Goal: Information Seeking & Learning: Learn about a topic

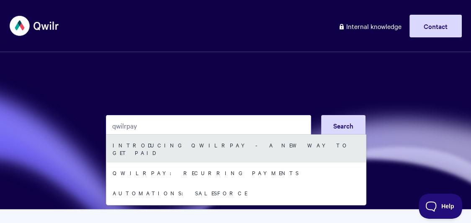
type input "qwilrpay"
click at [160, 142] on link "Introducing QwilrPay - A New Way to Get Paid" at bounding box center [236, 149] width 260 height 28
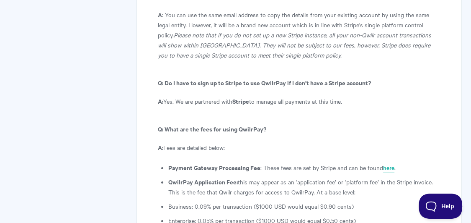
scroll to position [4514, 0]
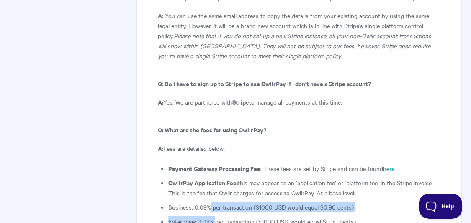
drag, startPoint x: 210, startPoint y: 103, endPoint x: 216, endPoint y: 117, distance: 14.8
click at [216, 163] on ul "Payment Gateway Processing Fee : These fees are set by Stripe and can be found …" at bounding box center [304, 194] width 272 height 63
click at [389, 164] on link "here" at bounding box center [388, 168] width 11 height 9
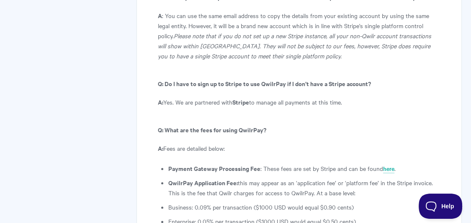
click at [259, 216] on li "Enterprise: 0.05% per transaction ($1000 USD would equal $0.50 cents)" at bounding box center [304, 221] width 272 height 10
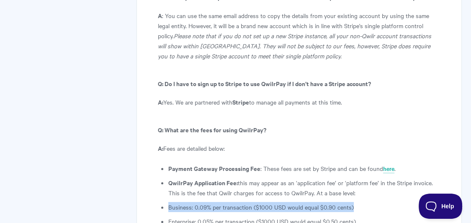
drag, startPoint x: 169, startPoint y: 104, endPoint x: 375, endPoint y: 101, distance: 205.8
click at [375, 202] on li "Business: 0.09% per transaction ($1000 USD would equal $0.90 cents)" at bounding box center [304, 207] width 272 height 10
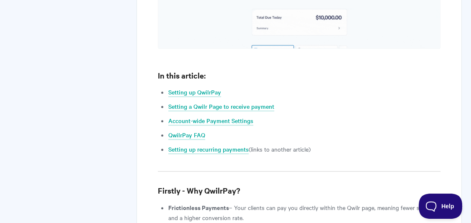
scroll to position [0, 0]
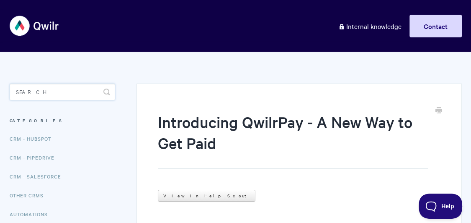
click at [71, 89] on input "Search" at bounding box center [63, 91] width 106 height 17
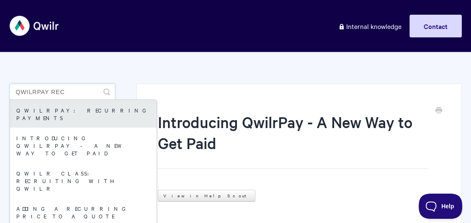
type input "qwilrpay rec"
click at [76, 111] on link "QwilrPay: Recurring Payments" at bounding box center [83, 114] width 147 height 28
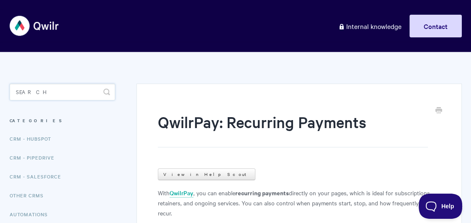
click at [57, 92] on input "Search" at bounding box center [63, 91] width 106 height 17
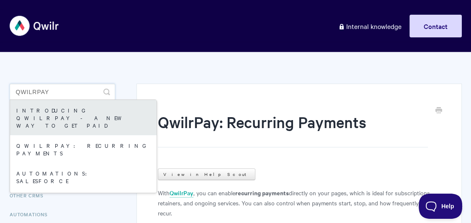
type input "qwilrpay"
click at [70, 109] on link "Introducing QwilrPay - A New Way to Get Paid" at bounding box center [83, 117] width 147 height 35
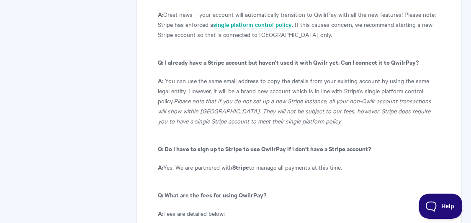
scroll to position [4450, 0]
drag, startPoint x: 354, startPoint y: 169, endPoint x: 163, endPoint y: 170, distance: 191.5
copy li "Business: 0.09% per transaction ($1000 USD would equal $0.90 cents)"
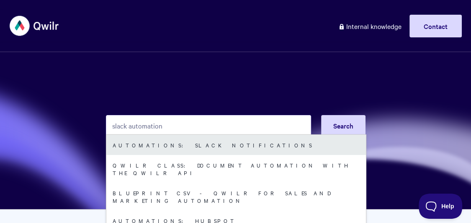
type input "slack automation"
click at [197, 149] on link "Automations: Slack Notifications" at bounding box center [236, 145] width 260 height 20
